Goal: Transaction & Acquisition: Purchase product/service

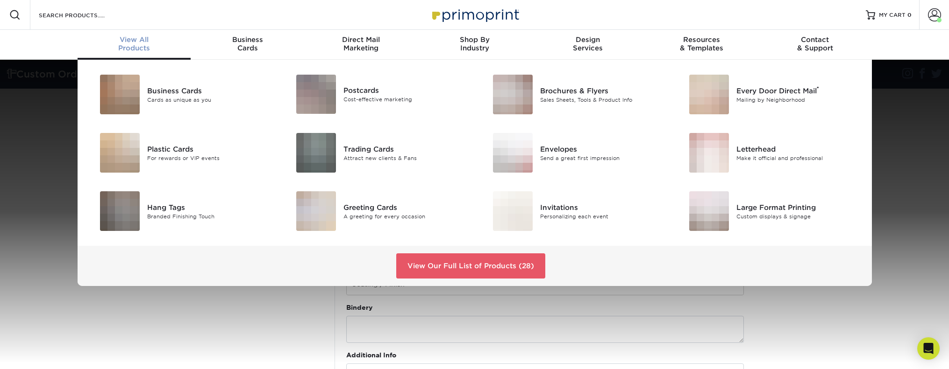
click at [128, 43] on div "View All Products" at bounding box center [135, 43] width 114 height 17
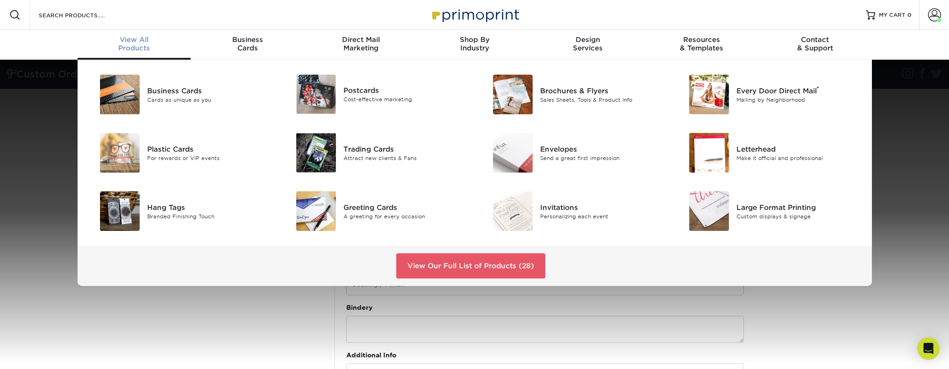
click at [144, 42] on span "View All" at bounding box center [135, 39] width 114 height 8
click at [142, 46] on div "View All Products" at bounding box center [135, 43] width 114 height 17
click at [587, 89] on div "Brochures & Flyers" at bounding box center [602, 90] width 124 height 10
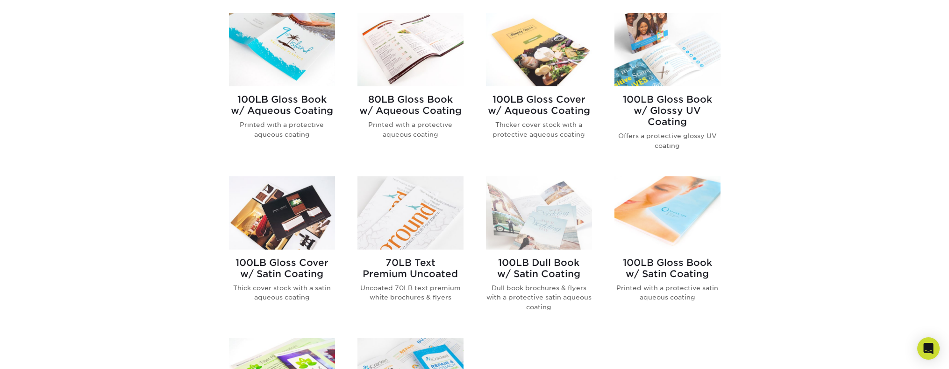
scroll to position [399, 0]
click at [524, 225] on img at bounding box center [539, 212] width 106 height 73
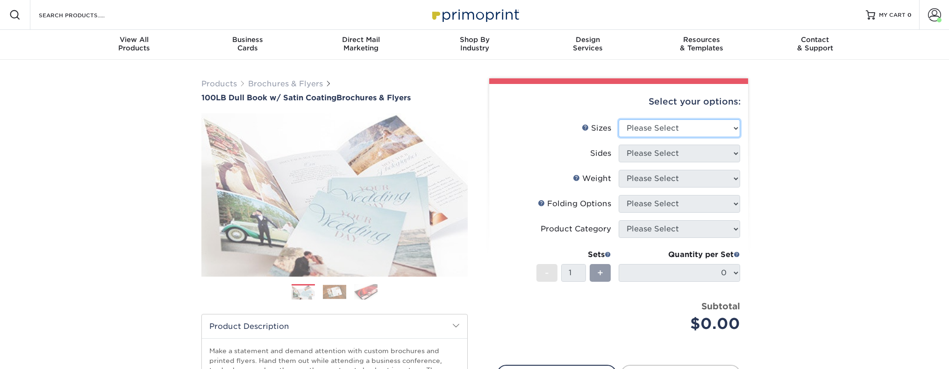
click at [681, 135] on select "Please Select 3.67" x 8.5" 3.67" x 8.5" 4" x 6" 4" x 8.5" 4" x 8.5" 4" x 9" 4" …" at bounding box center [678, 129] width 121 height 18
select select "9.00x12.00"
click at [618, 120] on select "Please Select 3.67" x 8.5" 3.67" x 8.5" 4" x 6" 4" x 8.5" 4" x 8.5" 4" x 9" 4" …" at bounding box center [678, 129] width 121 height 18
click at [654, 150] on select "Please Select Print Both Sides Print Front Only" at bounding box center [678, 154] width 121 height 18
select select "13abbda7-1d64-4f25-8bb2-c179b224825d"
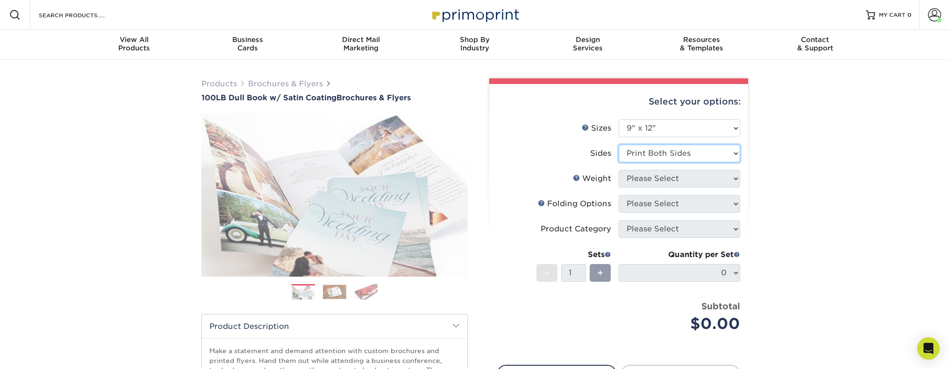
click at [618, 145] on select "Please Select Print Both Sides Print Front Only" at bounding box center [678, 154] width 121 height 18
click at [662, 178] on select "Please Select 100DB" at bounding box center [678, 179] width 121 height 18
select select "100DB"
click at [618, 170] on select "Please Select 100DB" at bounding box center [678, 179] width 121 height 18
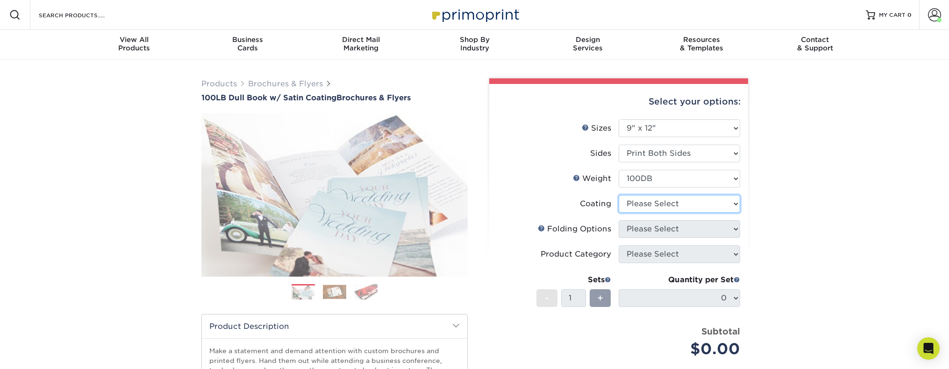
click at [653, 203] on select at bounding box center [678, 204] width 121 height 18
select select "1753ff32-3d28-4f95-990a-6fda0dbe3d7c"
click at [618, 195] on select at bounding box center [678, 204] width 121 height 18
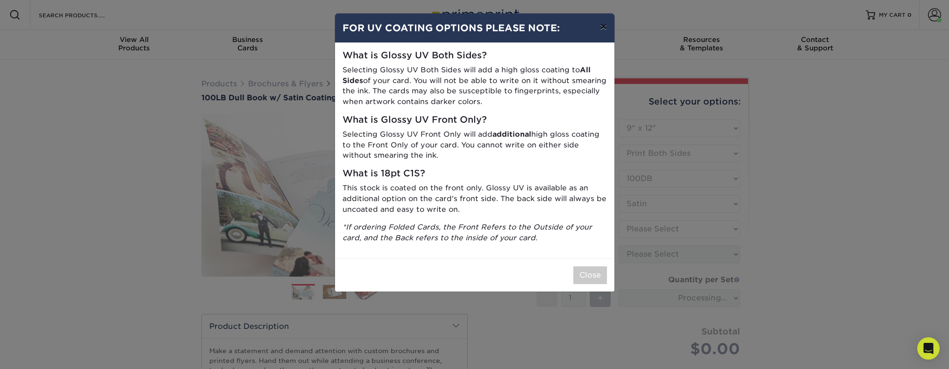
click at [603, 30] on button "×" at bounding box center [602, 27] width 21 height 26
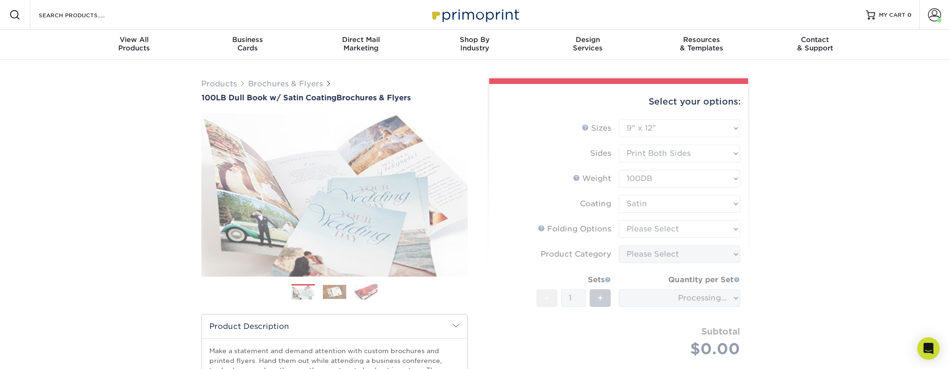
click at [650, 222] on form "Sizes Help Sizes Please Select 3.67" x 8.5" 3.67" x 8.5" 4" x 6" 4" x 8.5" 4" x…" at bounding box center [619, 250] width 244 height 260
click at [651, 227] on form "Sizes Help Sizes Please Select 3.67" x 8.5" 3.67" x 8.5" 4" x 6" 4" x 8.5" 4" x…" at bounding box center [619, 250] width 244 height 260
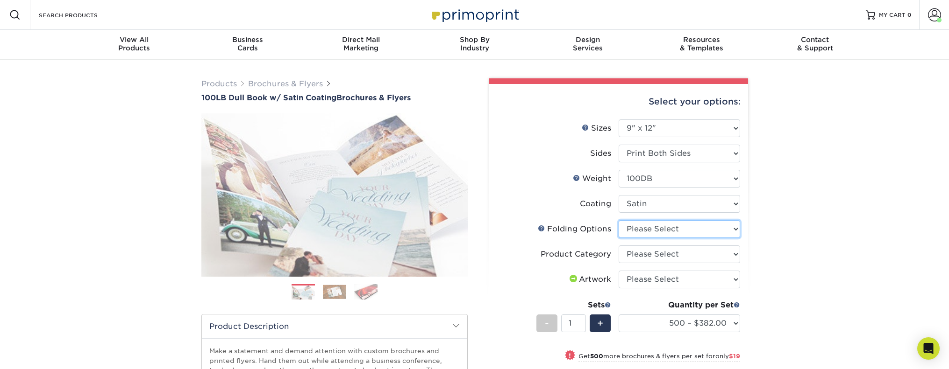
click at [650, 232] on select "Please Select FLAT - No Folding Accordion Fold Roll Fold Tri-Fold / Letter Fold…" at bounding box center [678, 229] width 121 height 18
select select "6bd2fd9e-193e-4811-88f7-94c08206d735"
click at [618, 220] on select "Please Select FLAT - No Folding Accordion Fold Roll Fold Tri-Fold / Letter Fold…" at bounding box center [678, 229] width 121 height 18
click at [652, 256] on select "Please Select Flyers and Brochures" at bounding box center [678, 255] width 121 height 18
select select "1a668080-6b7c-4174-b399-2c3833b27ef4"
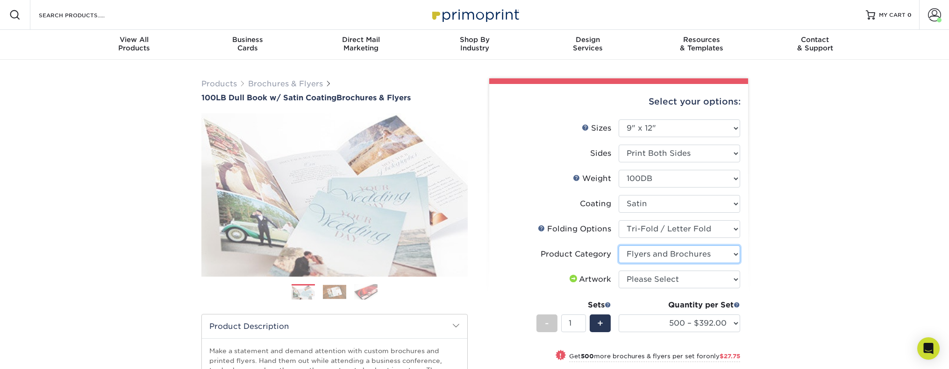
click at [618, 246] on select "Please Select Flyers and Brochures" at bounding box center [678, 255] width 121 height 18
click at [652, 280] on select "Please Select I will upload files I need a design - $175" at bounding box center [678, 280] width 121 height 18
select select "upload"
click at [618, 271] on select "Please Select I will upload files I need a design - $175" at bounding box center [678, 280] width 121 height 18
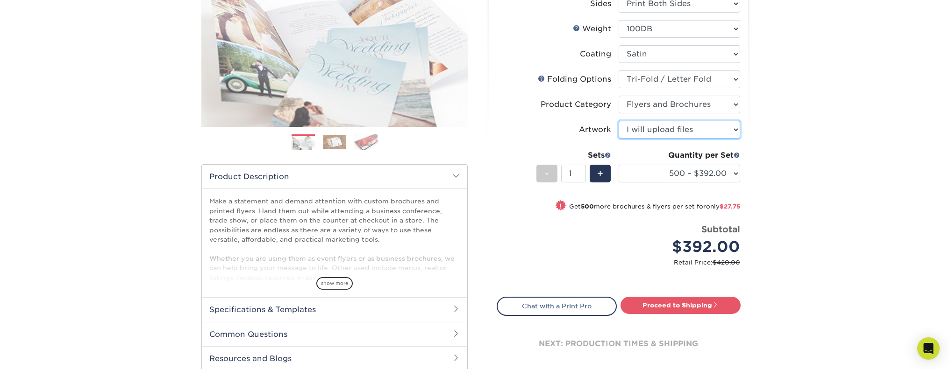
scroll to position [165, 0]
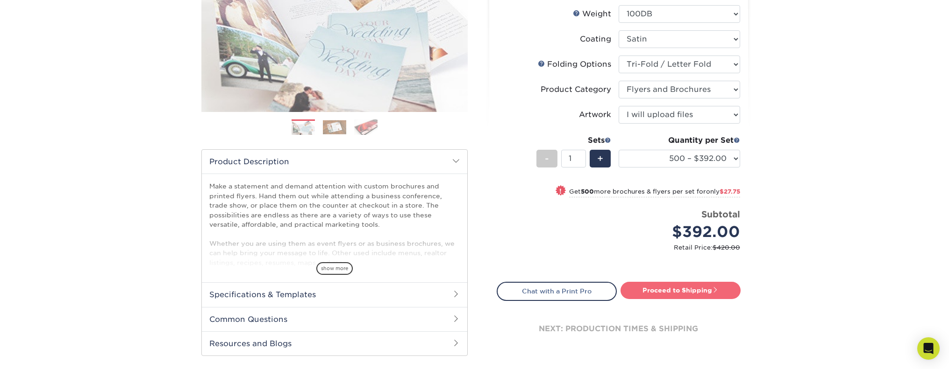
click at [680, 290] on link "Proceed to Shipping" at bounding box center [680, 290] width 120 height 17
type input "Set 1"
select select "0045d8e9-6870-4141-a4ef-5eb2ca1400f7"
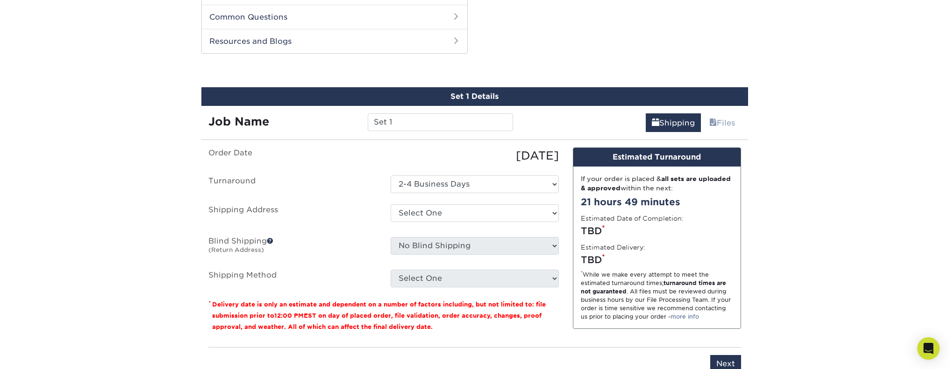
scroll to position [475, 0]
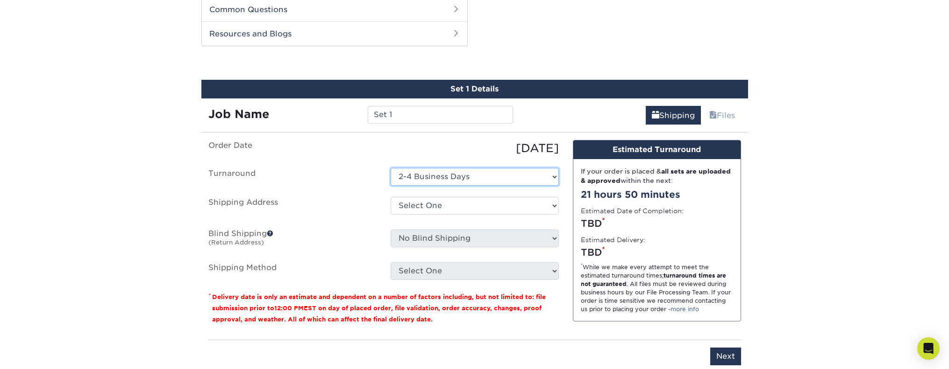
click at [469, 175] on select "Select One 2-4 Business Days" at bounding box center [474, 177] width 168 height 18
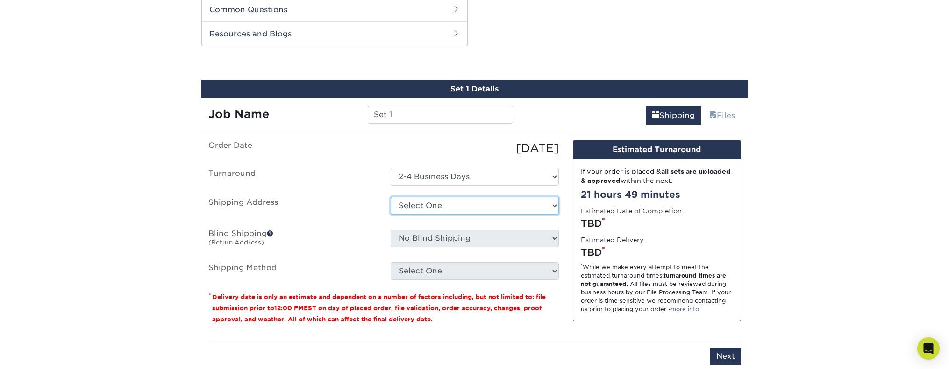
click at [465, 204] on select "Select One A-1 :: Atlanta ABC Altruis Certified Accountants Annatto Ascension E…" at bounding box center [474, 206] width 168 height 18
click at [447, 205] on select "Select One A-1 :: Atlanta ABC Altruis Certified Accountants Annatto Ascension E…" at bounding box center [474, 206] width 168 height 18
select select "162438"
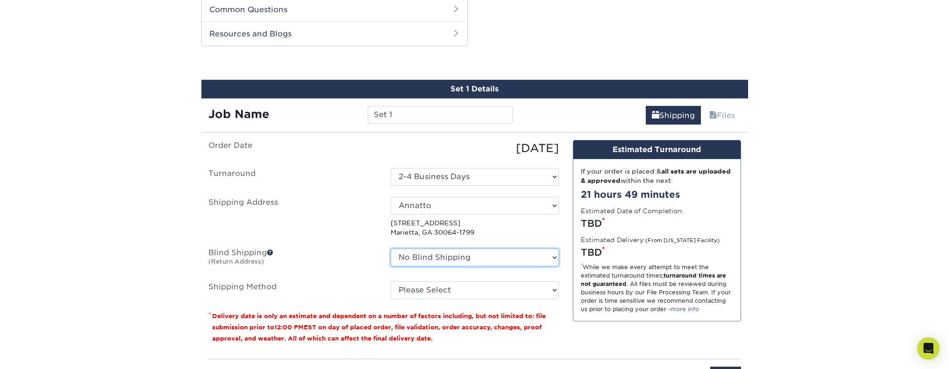
click at [446, 258] on select "No Blind Shipping A-1 :: Atlanta ABC Altruis Certified Accountants Annatto Asce…" at bounding box center [474, 258] width 168 height 18
select select "162438"
click at [390, 249] on select "No Blind Shipping A-1 :: Atlanta ABC Altruis Certified Accountants Annatto Asce…" at bounding box center [474, 258] width 168 height 18
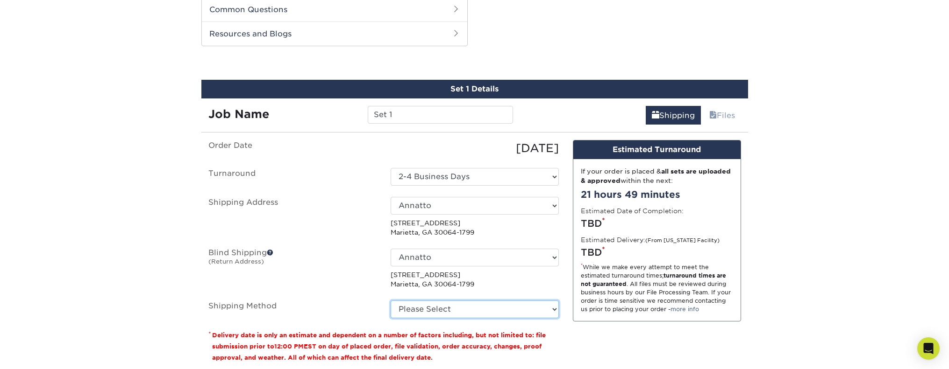
click at [439, 301] on select "Please Select Ground Shipping (+$35.45) 3 Day Shipping Service (+$70.78) 2 Day …" at bounding box center [474, 310] width 168 height 18
